Goal: Book appointment/travel/reservation

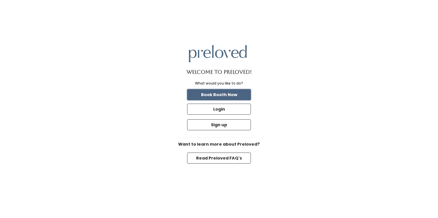
click at [229, 95] on button "Book Booth Now" at bounding box center [219, 94] width 64 height 11
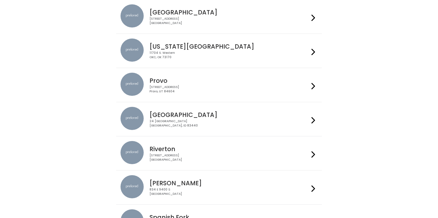
scroll to position [129, 0]
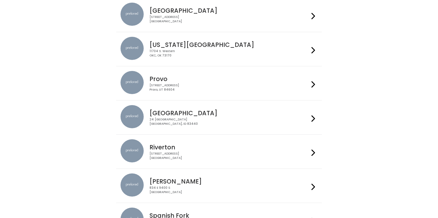
click at [166, 82] on h4 "Provo" at bounding box center [228, 79] width 159 height 7
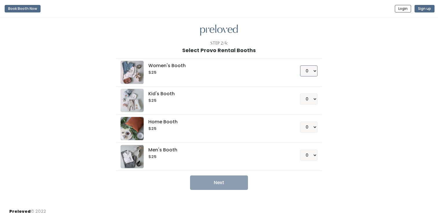
click at [313, 71] on select "0 1 2 3 4" at bounding box center [308, 70] width 17 height 11
select select "1"
click at [225, 179] on button "Next" at bounding box center [219, 182] width 58 height 14
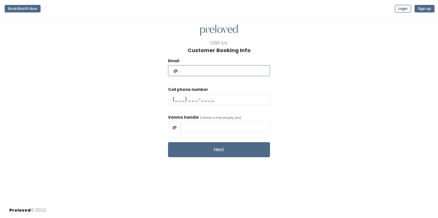
click at [212, 72] on input "text" at bounding box center [219, 70] width 102 height 11
type input "nyebai000@gmail.com"
type input "(801) 885-3757"
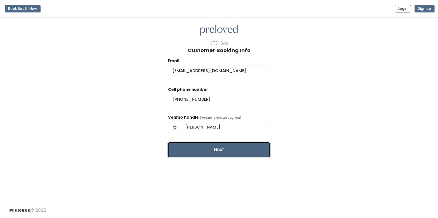
click at [233, 152] on button "Next" at bounding box center [219, 149] width 102 height 15
drag, startPoint x: 227, startPoint y: 127, endPoint x: 188, endPoint y: 122, distance: 39.7
click at [188, 122] on div "Venmo handle (venmo is how we pay you) @ Bailey Nye" at bounding box center [219, 125] width 102 height 23
type input "baileynye"
click at [236, 153] on button "Next" at bounding box center [219, 149] width 102 height 15
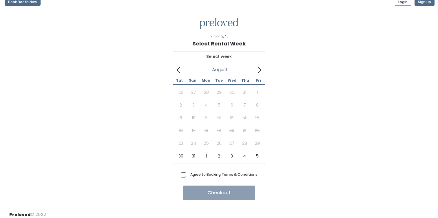
scroll to position [11, 0]
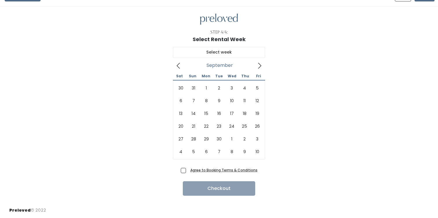
click at [259, 65] on icon at bounding box center [259, 66] width 6 height 6
